Goal: Task Accomplishment & Management: Use online tool/utility

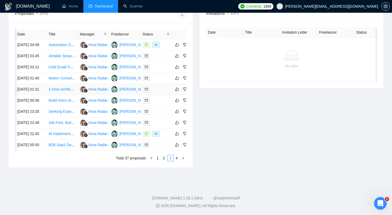
scroll to position [0, 14]
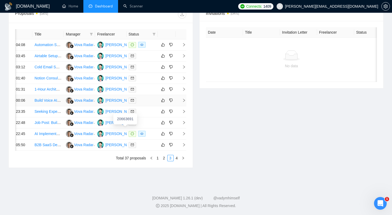
click at [110, 97] on div "[PERSON_NAME]" at bounding box center [120, 100] width 30 height 6
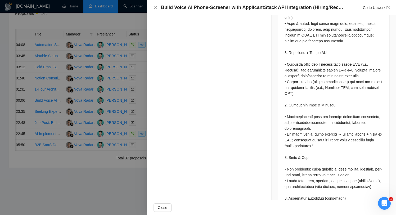
scroll to position [569, 0]
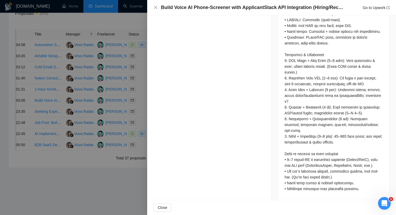
click at [104, 71] on div at bounding box center [198, 107] width 396 height 215
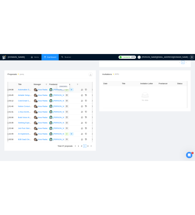
scroll to position [0, 0]
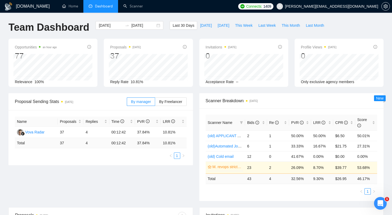
click at [125, 87] on div "Opportunities an hour ago 77 Relevance 100% Proposals [DATE] 37 Reply Rate 10.8…" at bounding box center [195, 66] width 381 height 54
click at [77, 8] on link "Home" at bounding box center [70, 6] width 16 height 4
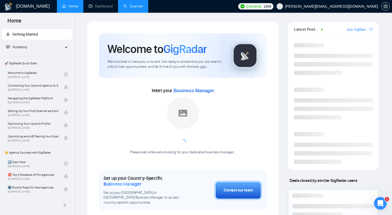
click at [123, 8] on link "Scanner" at bounding box center [133, 6] width 20 height 4
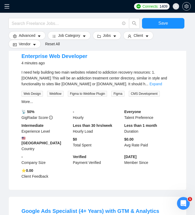
scroll to position [719, 0]
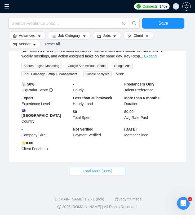
click at [88, 170] on span "Load More (9995)" at bounding box center [97, 171] width 29 height 6
